Goal: Task Accomplishment & Management: Use online tool/utility

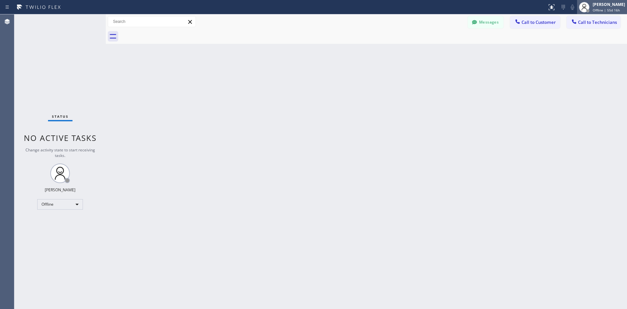
click at [604, 7] on div "Lika Shanidze Offline | 55d 16h" at bounding box center [609, 6] width 36 height 11
click at [63, 204] on div "Offline" at bounding box center [60, 204] width 46 height 10
click at [65, 220] on li "Available" at bounding box center [60, 221] width 44 height 8
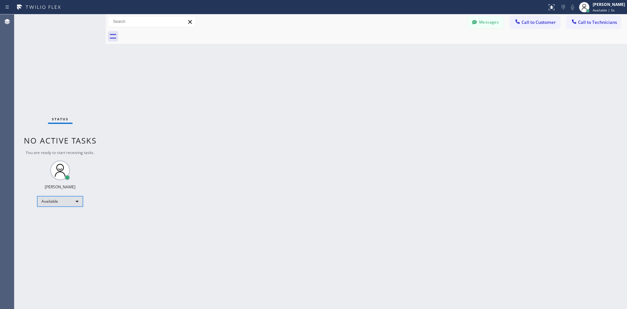
click at [79, 202] on div "Available" at bounding box center [60, 201] width 46 height 10
drag, startPoint x: 72, startPoint y: 249, endPoint x: 84, endPoint y: 250, distance: 11.5
click at [74, 251] on div at bounding box center [313, 154] width 627 height 309
click at [51, 199] on div "Available" at bounding box center [60, 201] width 46 height 10
click at [57, 225] on li "Unavailable" at bounding box center [60, 227] width 44 height 8
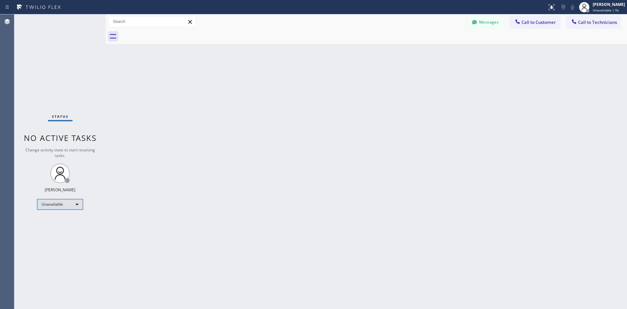
click at [64, 202] on div "Unavailable" at bounding box center [60, 204] width 46 height 10
click at [59, 212] on li "Offline" at bounding box center [60, 213] width 44 height 8
